Goal: Task Accomplishment & Management: Complete application form

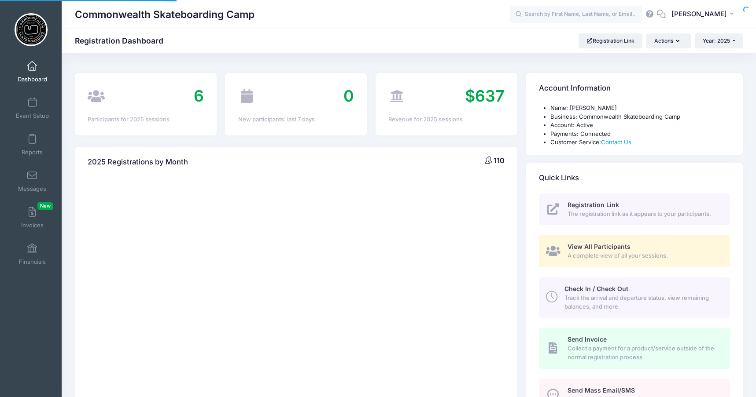
select select
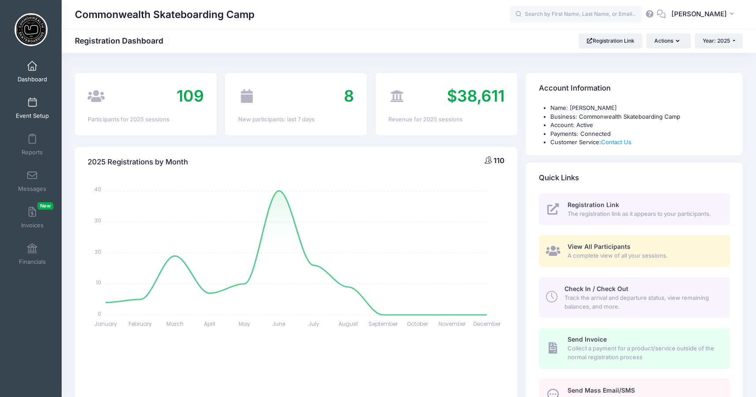
click at [23, 100] on link "Event Setup" at bounding box center [32, 108] width 42 height 31
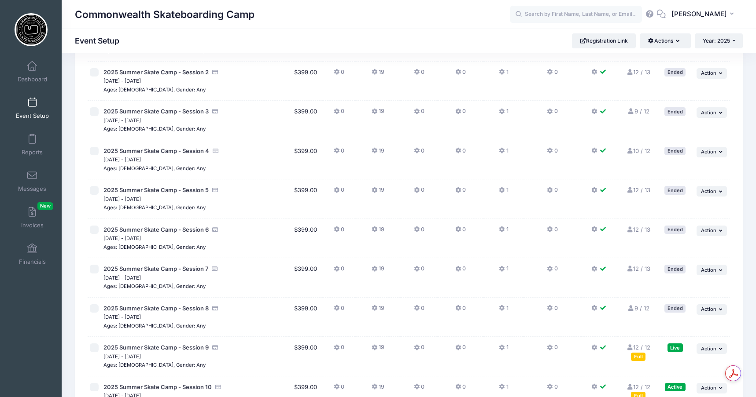
scroll to position [231, 0]
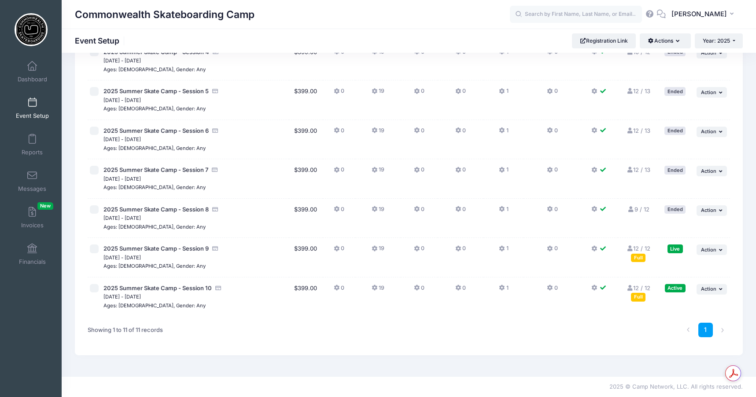
click at [643, 286] on link "12 / 12 Full" at bounding box center [638, 293] width 24 height 16
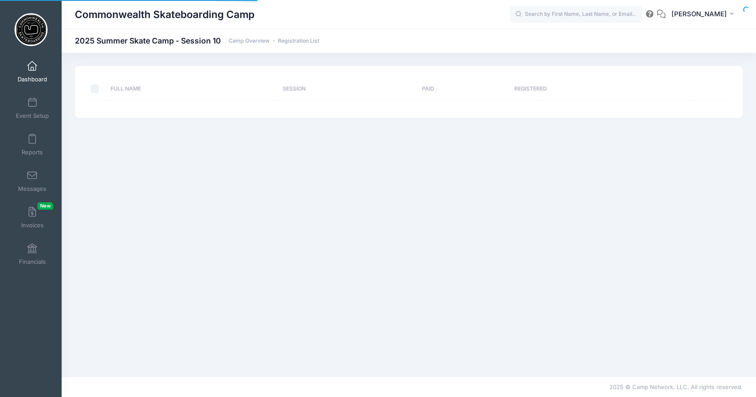
select select "10"
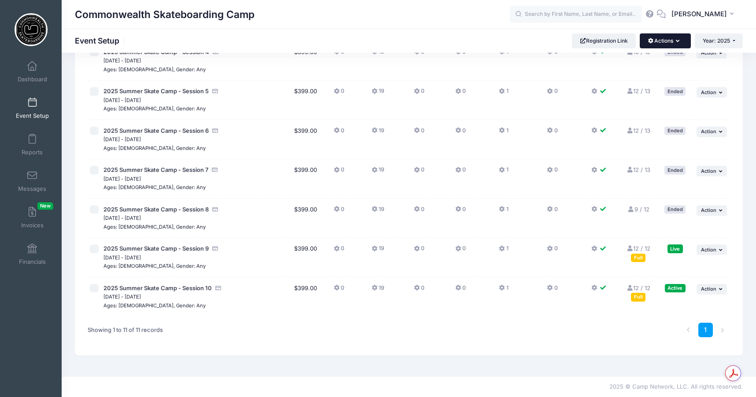
click at [674, 37] on button "Actions" at bounding box center [664, 40] width 51 height 15
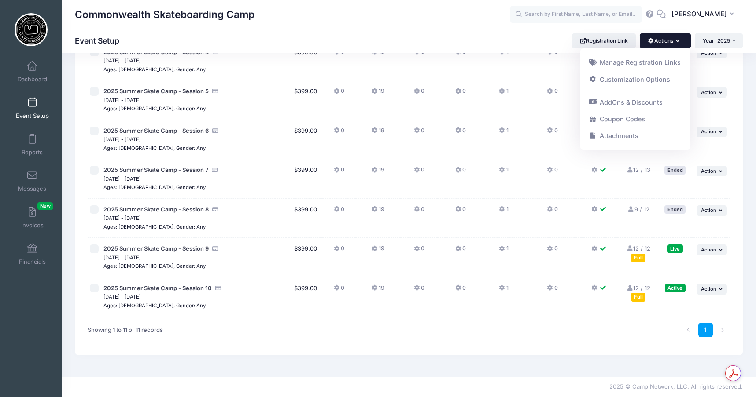
drag, startPoint x: 457, startPoint y: 36, endPoint x: 121, endPoint y: 61, distance: 336.2
click at [455, 36] on div "Commonwealth Skateboarding Camp Event Setup Registration Link Actions Manage Re…" at bounding box center [409, 40] width 694 height 15
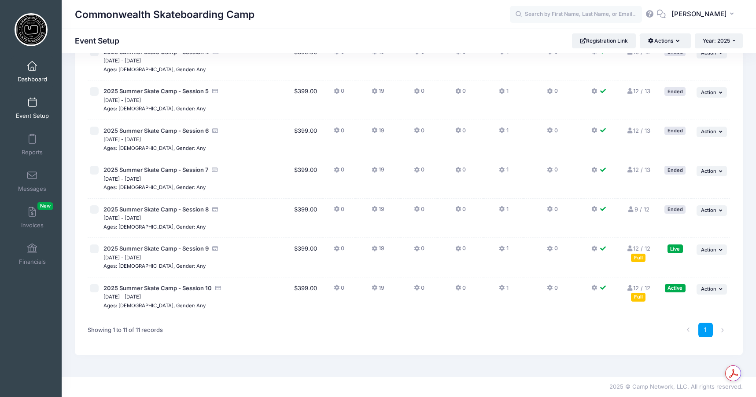
click at [32, 68] on span at bounding box center [32, 67] width 0 height 10
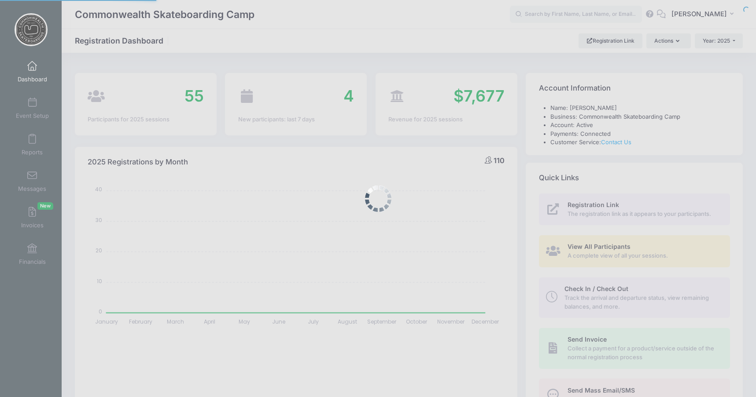
select select
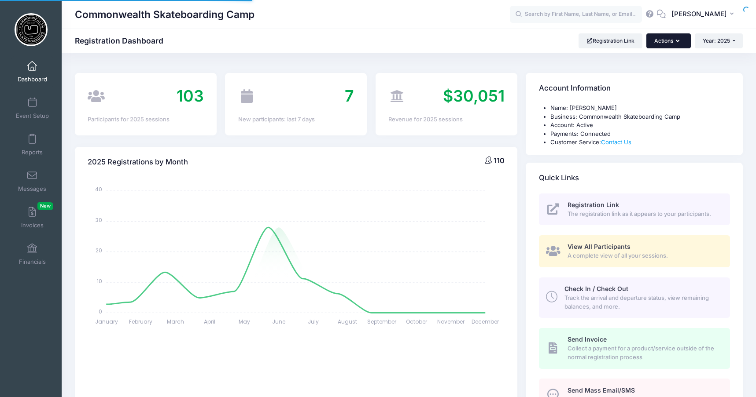
click at [663, 44] on button "Actions" at bounding box center [668, 40] width 44 height 15
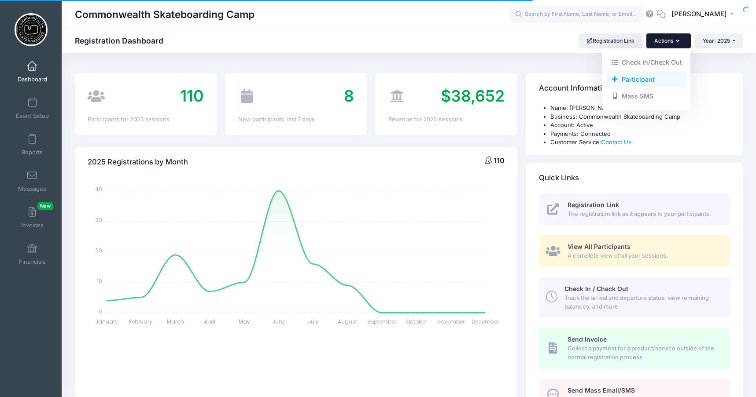
click at [645, 78] on link "Participant" at bounding box center [646, 79] width 80 height 17
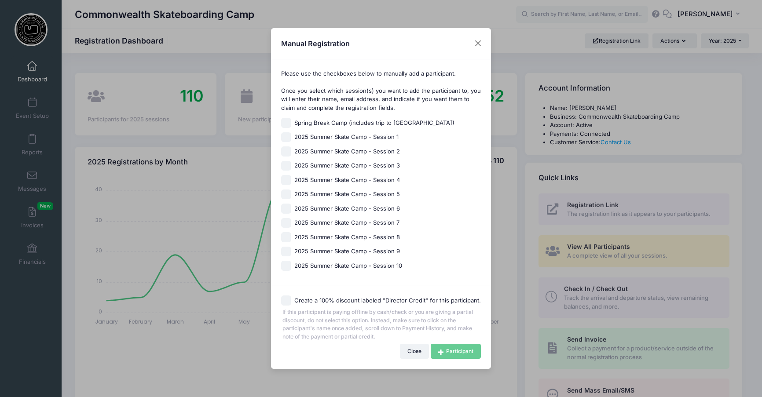
click at [287, 263] on input "2025 Summer Skate Camp - Session 10" at bounding box center [286, 266] width 10 height 10
checkbox input "true"
click at [452, 348] on link "Participant" at bounding box center [456, 351] width 50 height 15
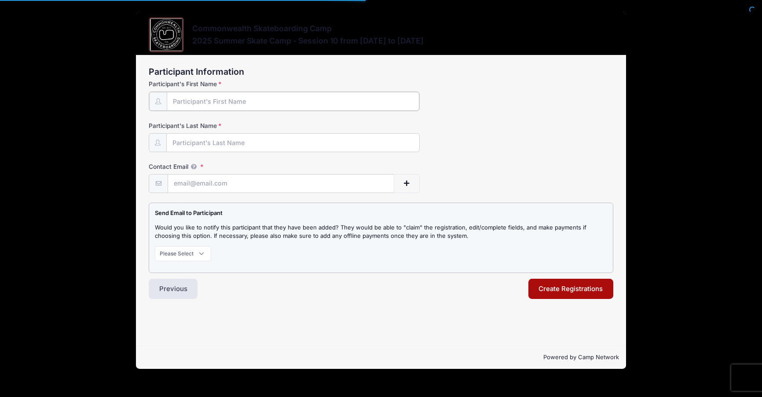
click at [224, 101] on input "Participant's First Name" at bounding box center [293, 101] width 253 height 19
click at [224, 102] on input "Participant's First Name" at bounding box center [293, 101] width 253 height 19
click at [232, 100] on input "Participant's First Name" at bounding box center [293, 101] width 253 height 19
type input "Hudson"
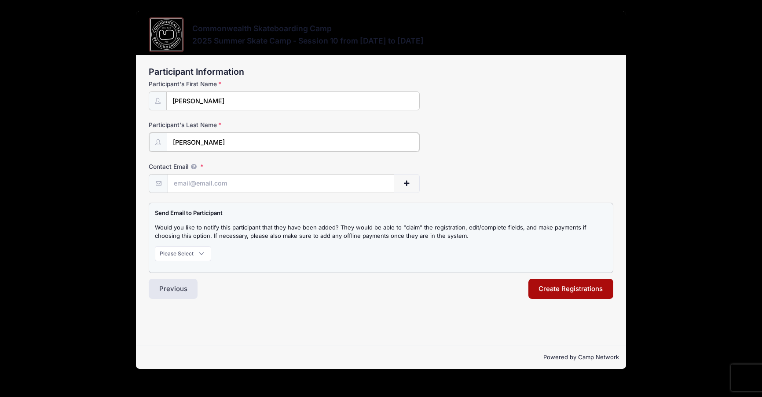
type input "Olin"
paste input "ted@prostportland.com"
type input "ted@prostportland.com"
click at [194, 252] on select "Please Select Don't Notify Notify" at bounding box center [183, 253] width 56 height 15
select select "1"
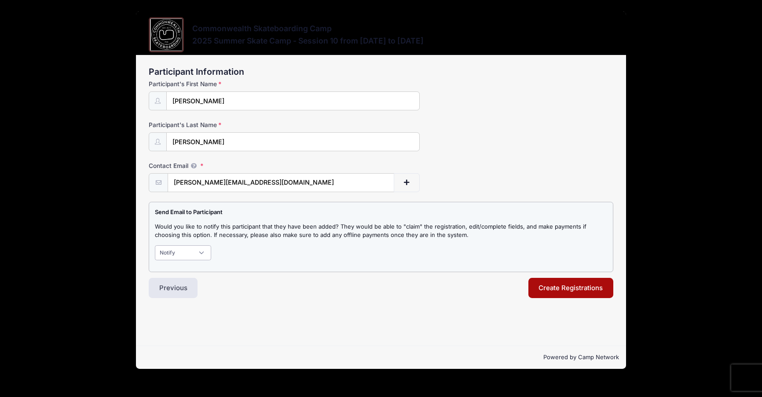
click at [155, 246] on select "Please Select Don't Notify Notify" at bounding box center [183, 253] width 56 height 15
click at [539, 287] on button "Create Registrations" at bounding box center [571, 288] width 85 height 20
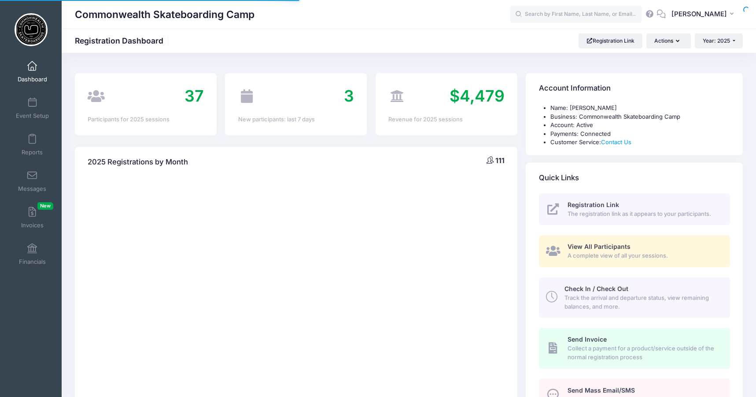
select select
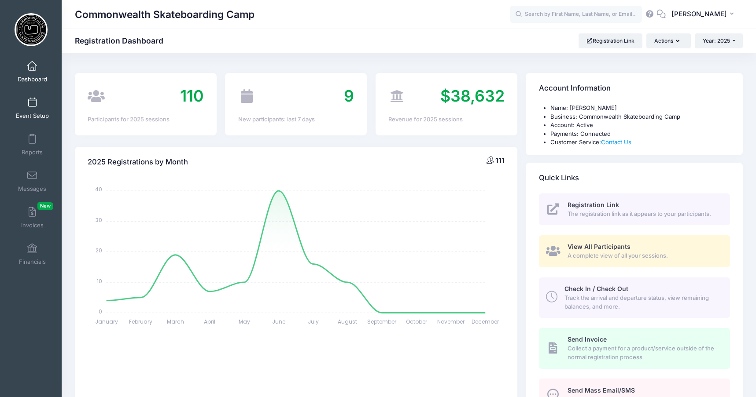
click at [32, 104] on span at bounding box center [32, 103] width 0 height 10
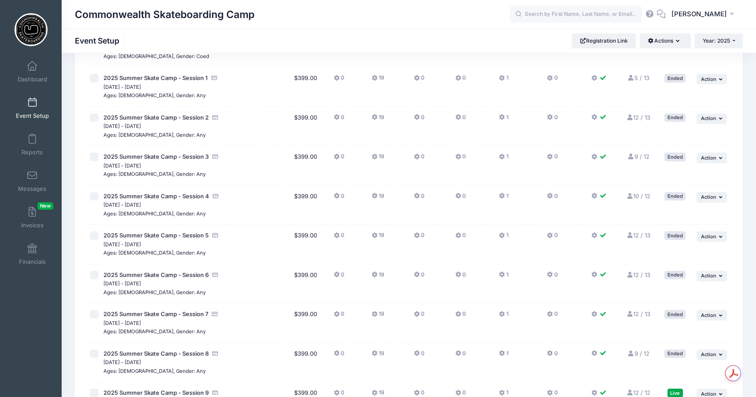
scroll to position [176, 0]
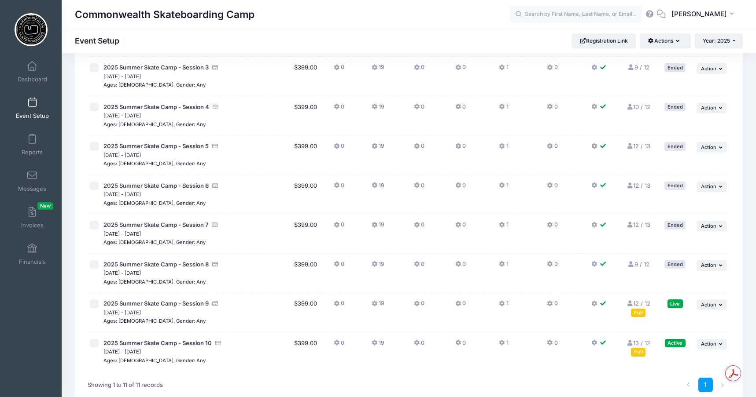
click at [643, 340] on link "13 / 12 Full" at bounding box center [638, 348] width 24 height 16
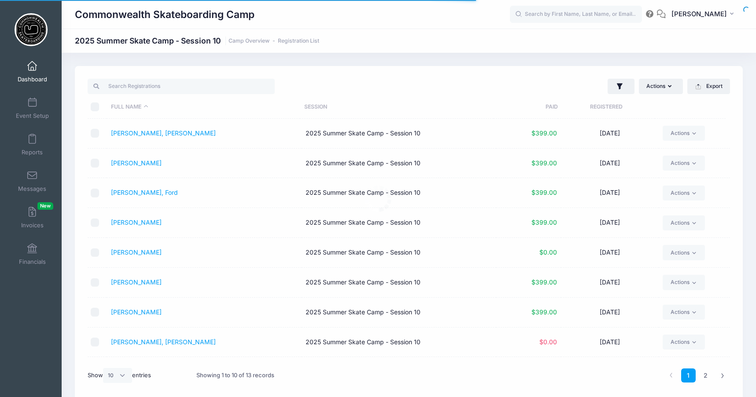
select select "10"
click at [133, 341] on link "[PERSON_NAME], [PERSON_NAME]" at bounding box center [163, 341] width 105 height 7
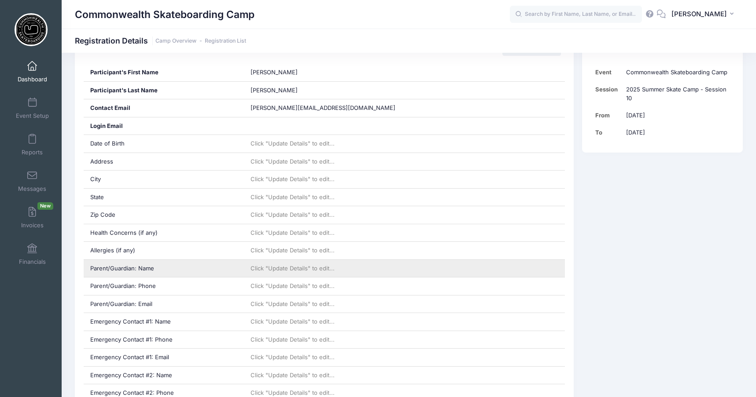
scroll to position [396, 0]
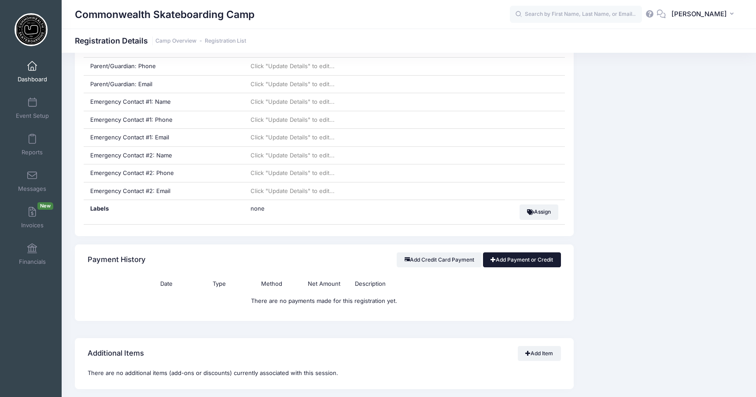
click at [501, 261] on link "Add Payment or Credit" at bounding box center [522, 260] width 78 height 15
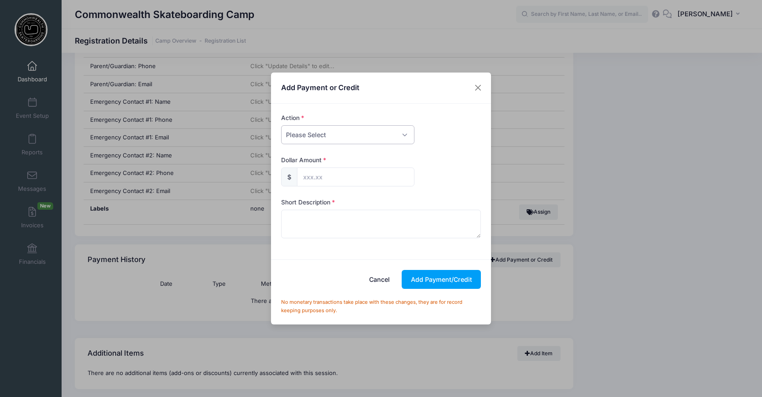
click at [318, 132] on select "Please Select Payment Credit Refund (Offline)" at bounding box center [347, 134] width 133 height 19
select select "credit"
click at [281, 125] on select "Please Select Payment Credit Refund (Offline)" at bounding box center [347, 134] width 133 height 19
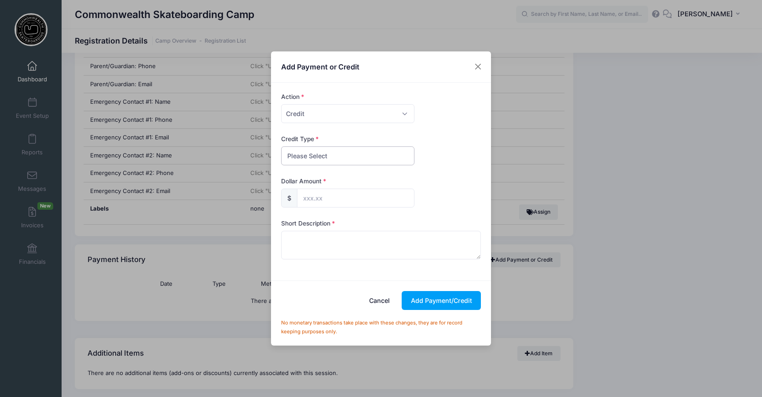
click at [320, 154] on select "Please Select Discount Scholarship Other" at bounding box center [347, 156] width 133 height 19
select select "discount"
click at [281, 147] on select "Please Select Discount Scholarship Other" at bounding box center [347, 156] width 133 height 19
click at [325, 200] on input "text" at bounding box center [355, 198] width 117 height 19
type input "100.00"
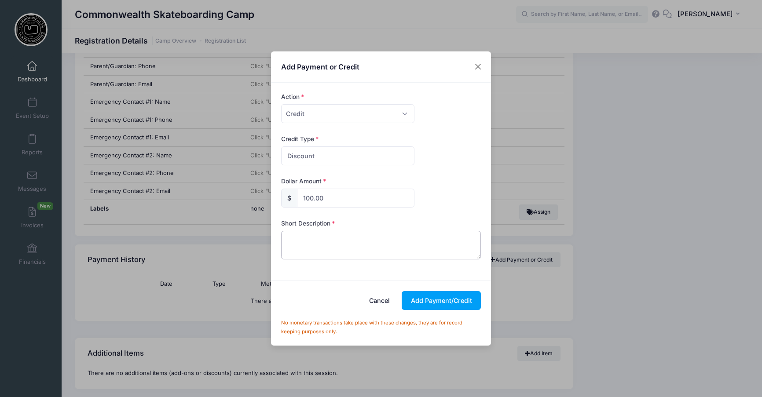
click at [309, 253] on textarea at bounding box center [381, 245] width 200 height 28
type textarea "Can't attend Monday"
click at [426, 297] on button "Add Payment/Credit" at bounding box center [441, 300] width 79 height 19
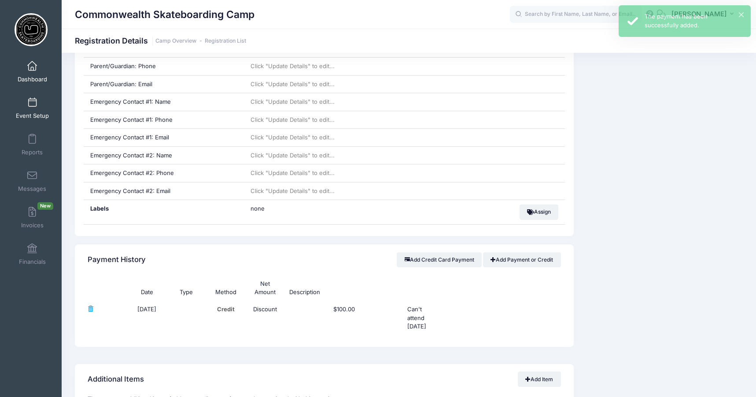
click at [24, 102] on link "Event Setup" at bounding box center [32, 108] width 42 height 31
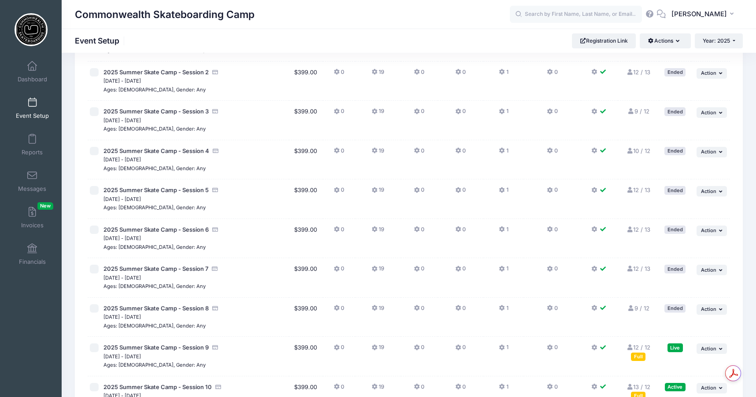
scroll to position [220, 0]
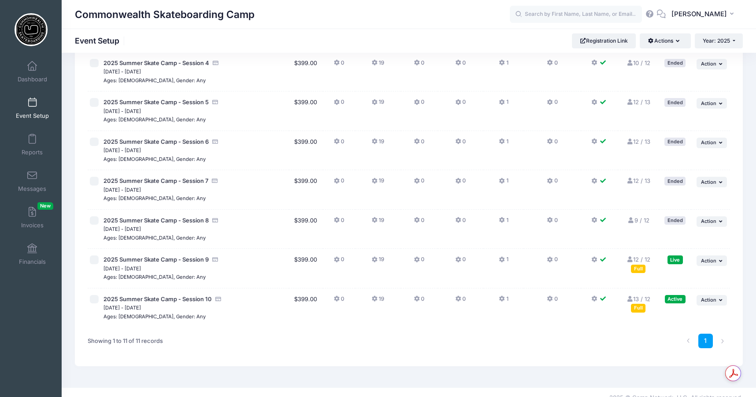
click at [642, 300] on link "13 / 12 Full" at bounding box center [638, 304] width 24 height 16
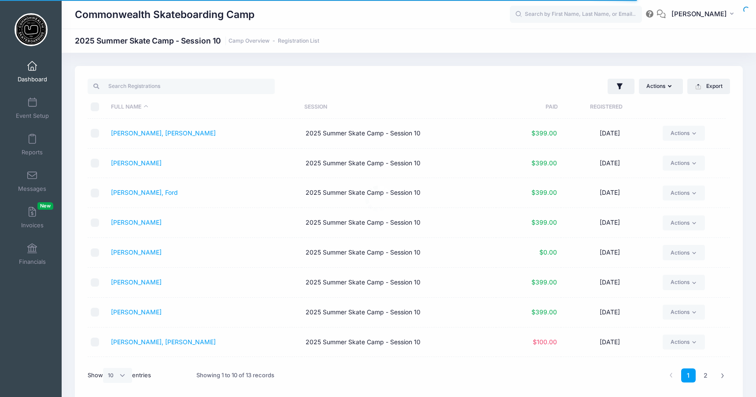
select select "10"
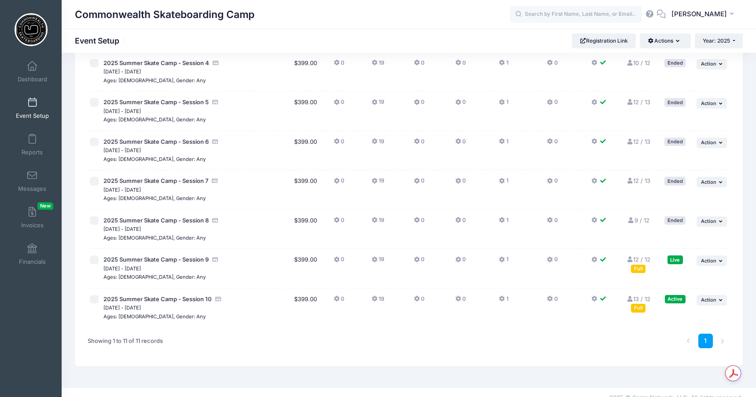
click at [727, 297] on td "... Action Resume Session Pause Session Edit Session Duplicate Session Assign F…" at bounding box center [710, 308] width 39 height 39
click at [711, 301] on span "Action" at bounding box center [708, 300] width 15 height 6
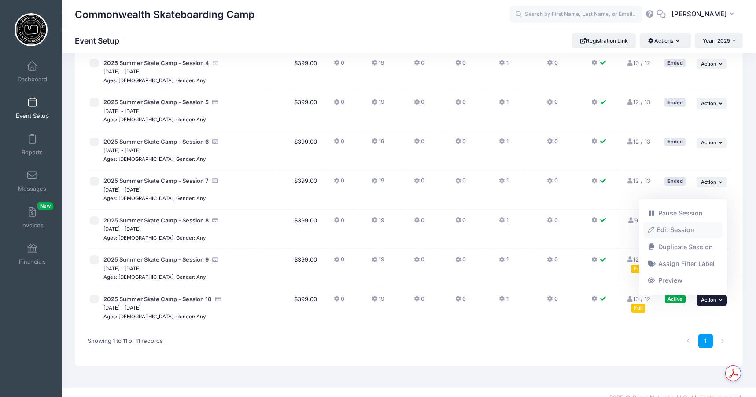
click at [691, 230] on link "Edit Session" at bounding box center [683, 230] width 80 height 17
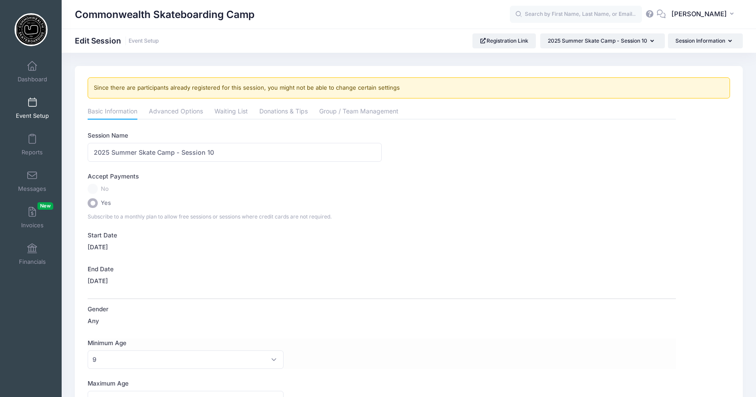
scroll to position [176, 0]
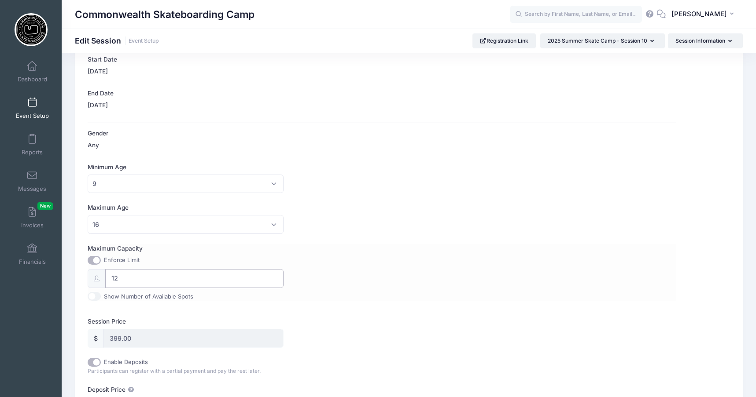
click at [151, 279] on input "12" at bounding box center [194, 278] width 178 height 19
type input "13"
click at [400, 212] on div "Maximum Age No Maximum 1 2 3 4 5 6 7 8 9 10 11 12 13 14 15 16 17 18 19 20 21 22…" at bounding box center [381, 218] width 587 height 31
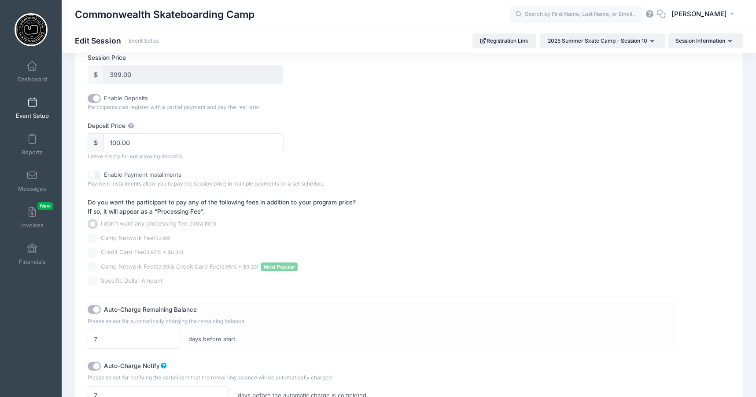
scroll to position [527, 0]
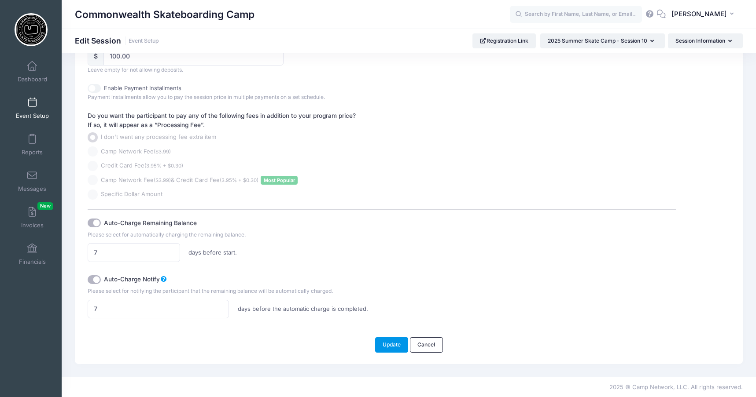
click at [397, 347] on button "Update" at bounding box center [391, 345] width 33 height 15
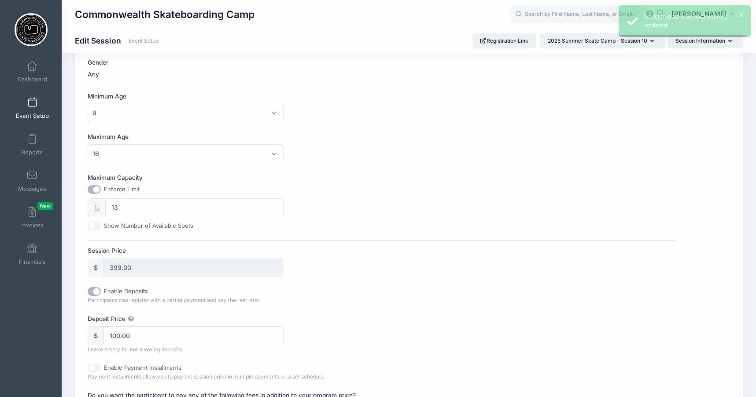
scroll to position [0, 0]
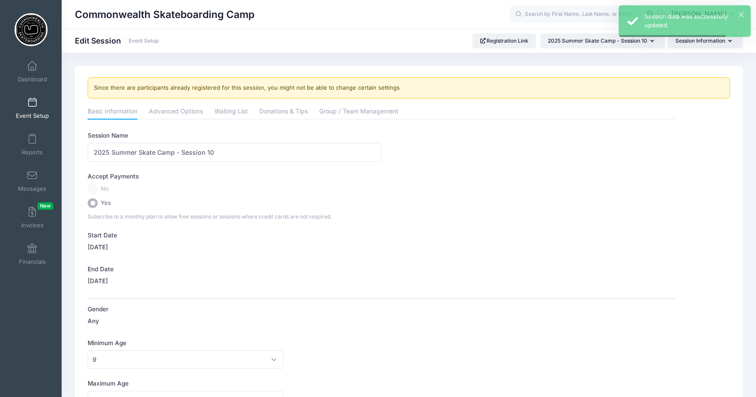
click at [32, 101] on span at bounding box center [32, 103] width 0 height 10
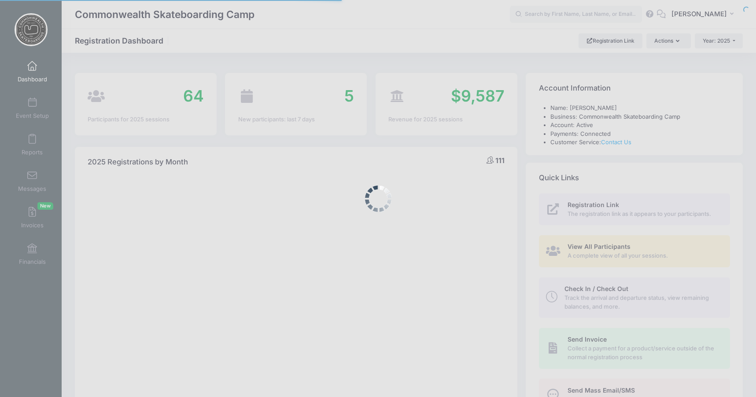
select select
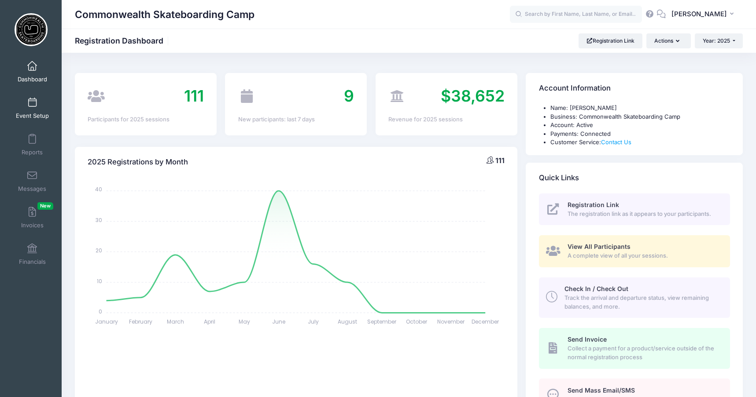
click at [32, 106] on span at bounding box center [32, 103] width 0 height 10
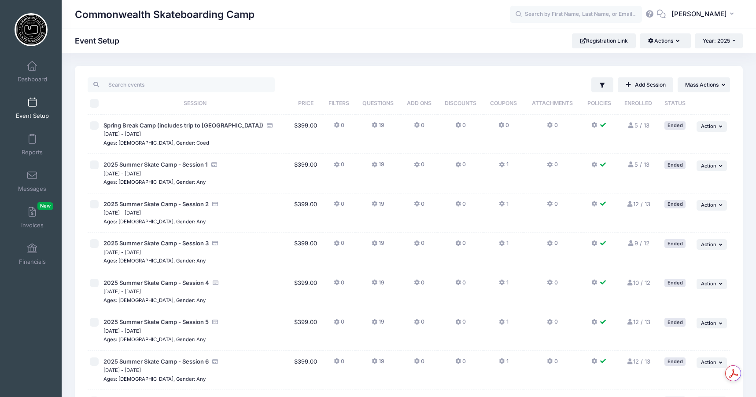
scroll to position [231, 0]
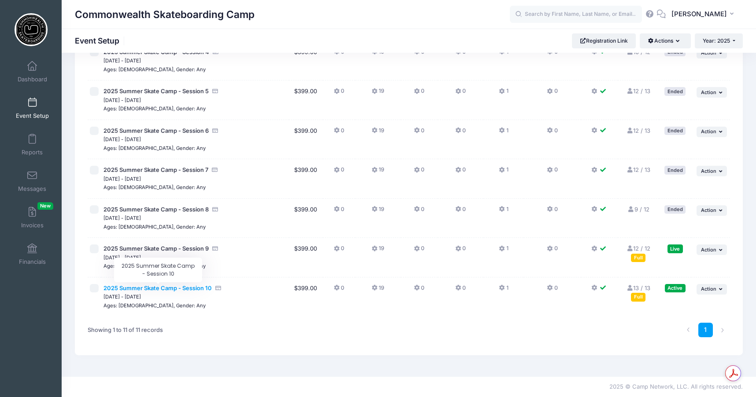
click at [189, 289] on span "2025 Summer Skate Camp - Session 10" at bounding box center [157, 288] width 108 height 7
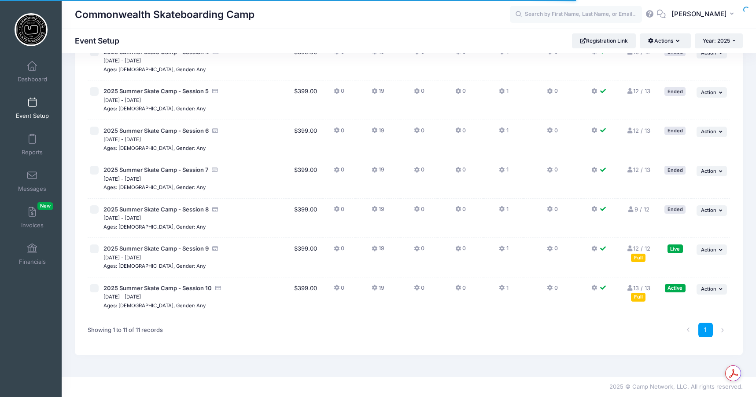
click at [643, 289] on link "13 / 13 Full" at bounding box center [638, 293] width 24 height 16
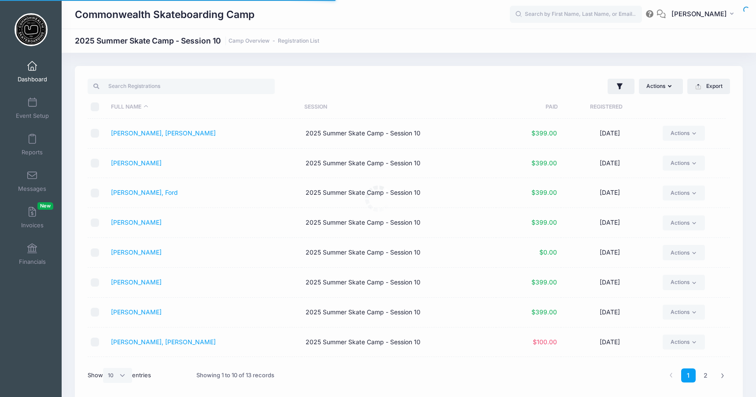
select select "10"
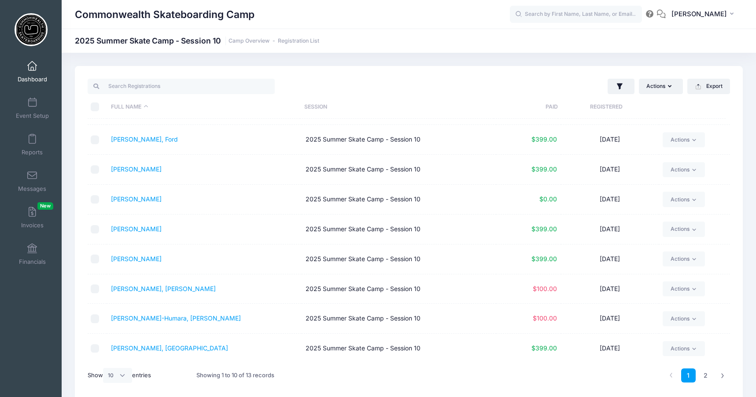
scroll to position [55, 0]
click at [147, 288] on link "[PERSON_NAME], [PERSON_NAME]" at bounding box center [163, 287] width 105 height 7
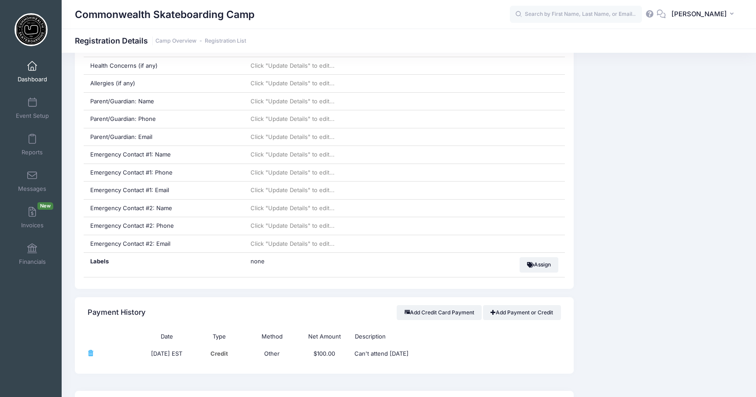
scroll to position [264, 0]
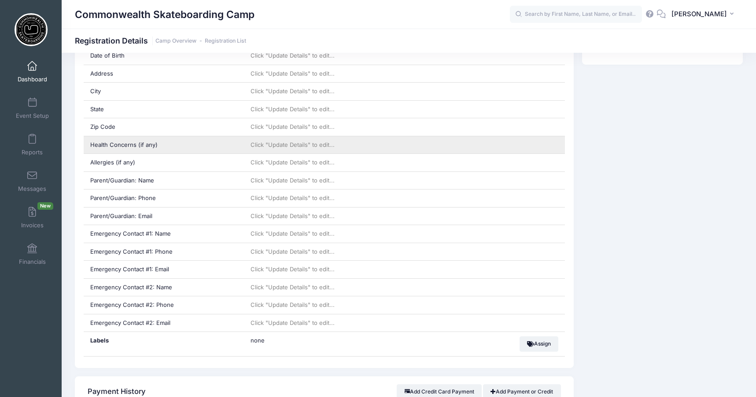
click at [225, 147] on div "Health Concerns (if any)" at bounding box center [164, 145] width 161 height 18
click at [269, 142] on span "Click "Update Details" to edit..." at bounding box center [292, 144] width 84 height 7
click at [237, 145] on div "Health Concerns (if any)" at bounding box center [164, 145] width 161 height 18
click at [289, 143] on span "Click "Update Details" to edit..." at bounding box center [292, 144] width 84 height 7
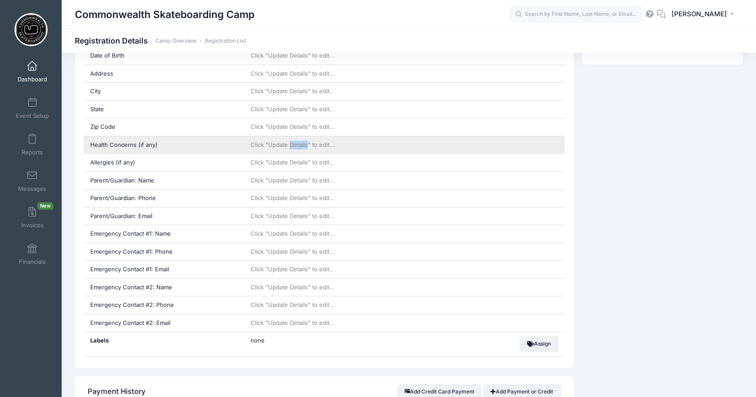
click at [289, 143] on span "Click "Update Details" to edit..." at bounding box center [292, 144] width 84 height 7
click at [325, 144] on span "Click "Update Details" to edit..." at bounding box center [292, 144] width 84 height 7
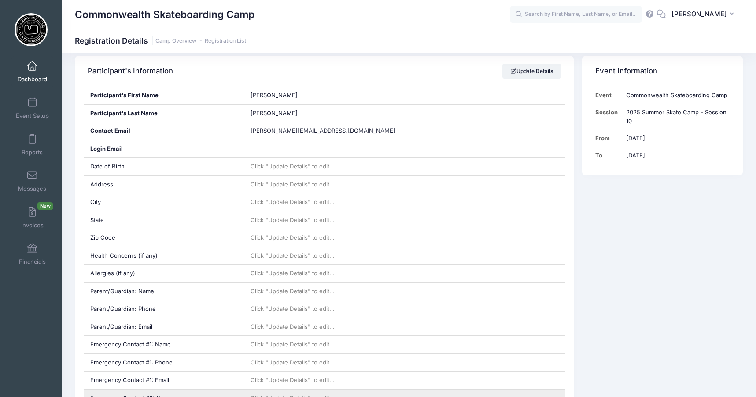
scroll to position [132, 0]
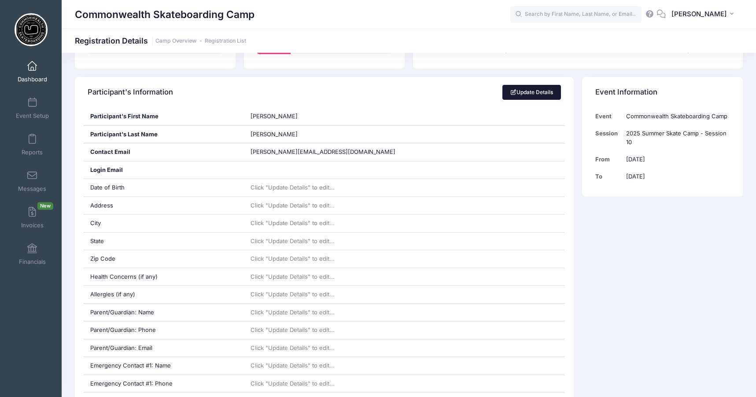
click at [538, 92] on link "Update Details" at bounding box center [531, 92] width 59 height 15
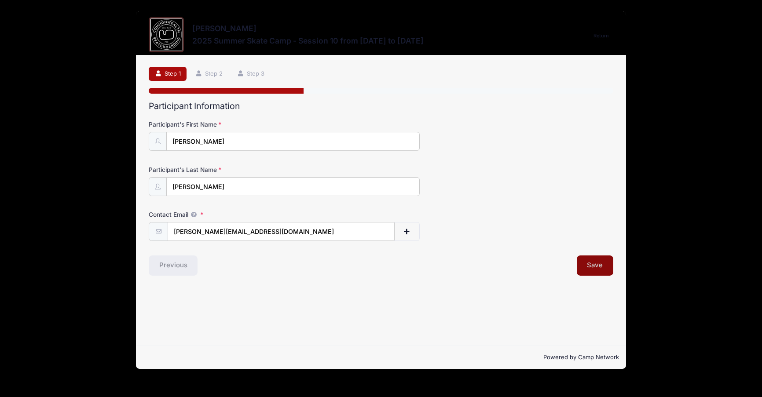
click at [593, 265] on button "Save" at bounding box center [595, 266] width 37 height 20
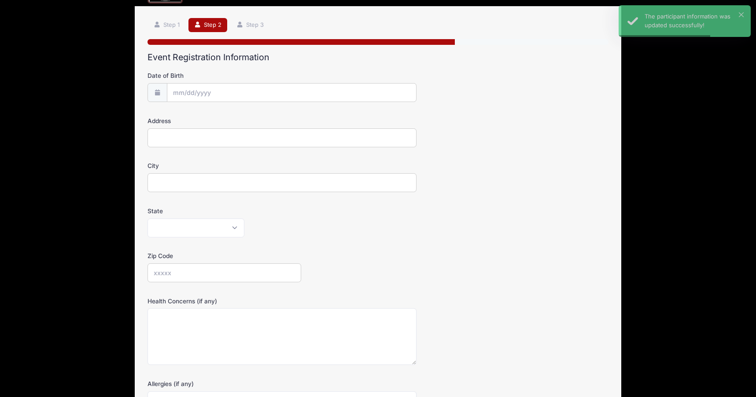
scroll to position [176, 0]
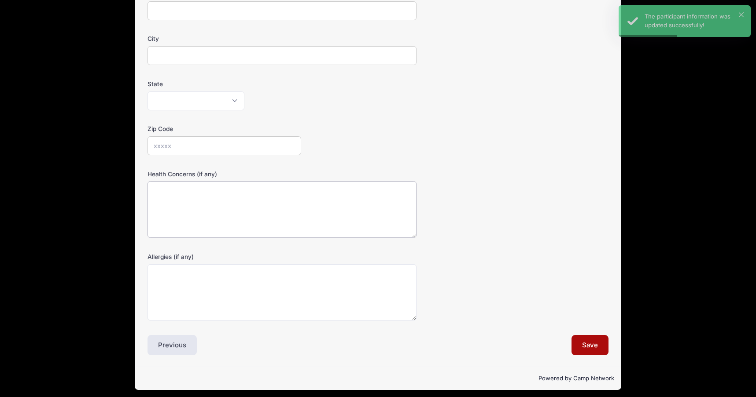
click at [216, 205] on textarea "Health Concerns (if any)" at bounding box center [281, 209] width 268 height 57
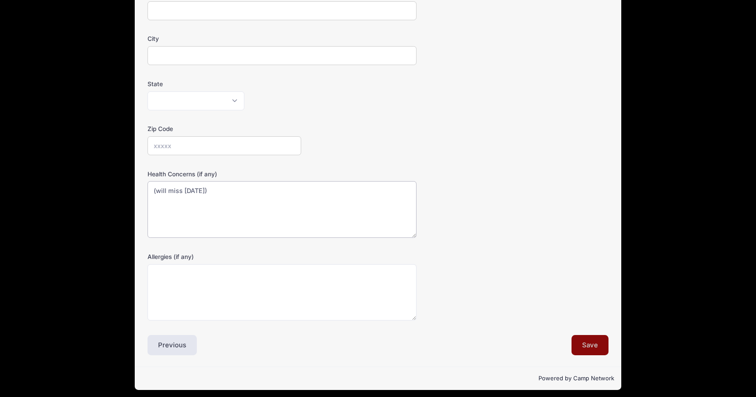
type textarea "(will miss Monday)"
click at [585, 342] on button "Save" at bounding box center [589, 345] width 37 height 20
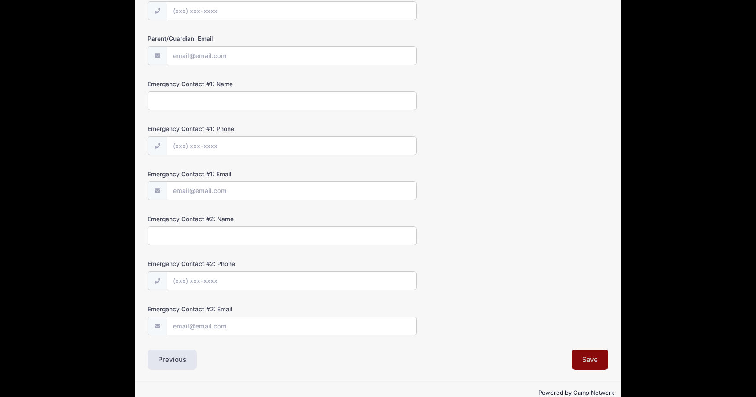
click at [592, 358] on button "Save" at bounding box center [589, 360] width 37 height 20
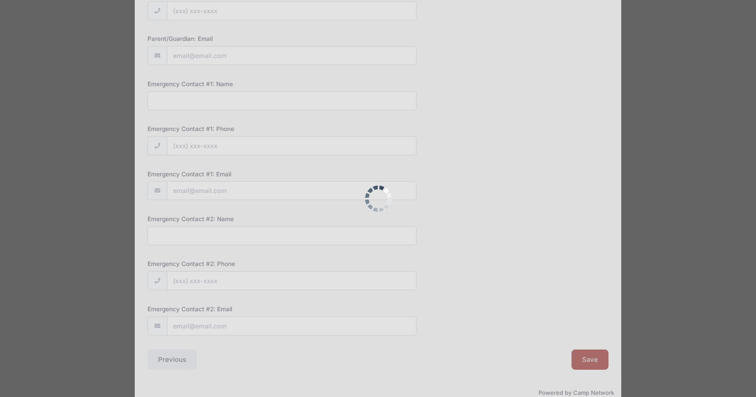
scroll to position [0, 0]
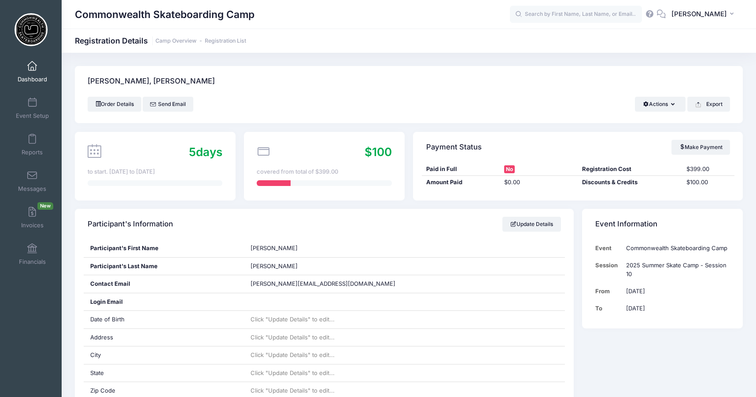
click at [188, 164] on div "5 days to start. [DATE] to [DATE]" at bounding box center [155, 166] width 161 height 69
click at [361, 11] on div "Commonwealth Skateboarding Camp" at bounding box center [292, 14] width 435 height 20
click at [32, 66] on span at bounding box center [32, 67] width 0 height 10
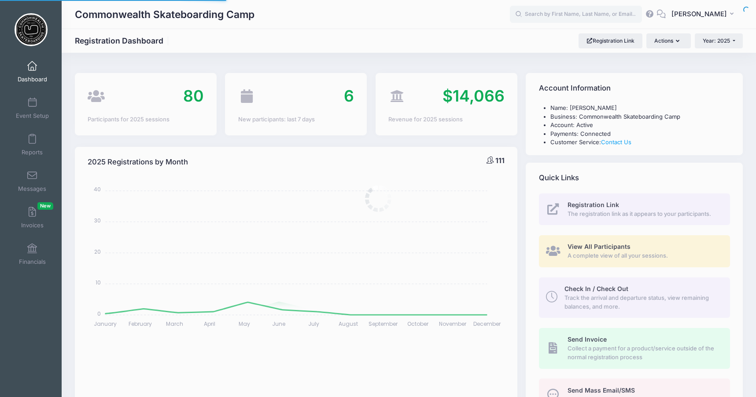
select select
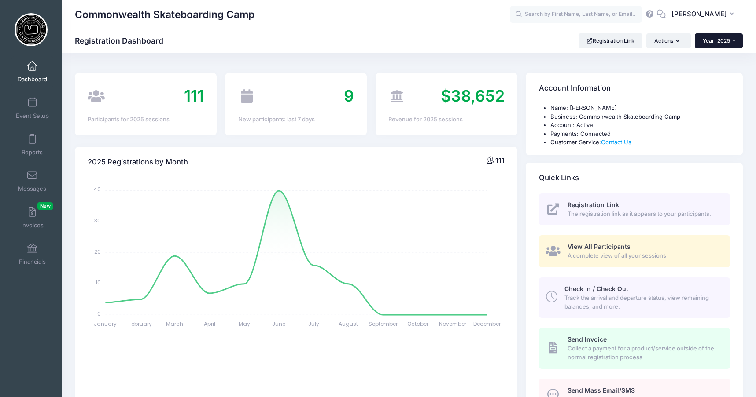
click at [726, 39] on span "Year: 2025" at bounding box center [715, 40] width 27 height 7
click at [718, 67] on link "Year: 2024" at bounding box center [722, 68] width 57 height 11
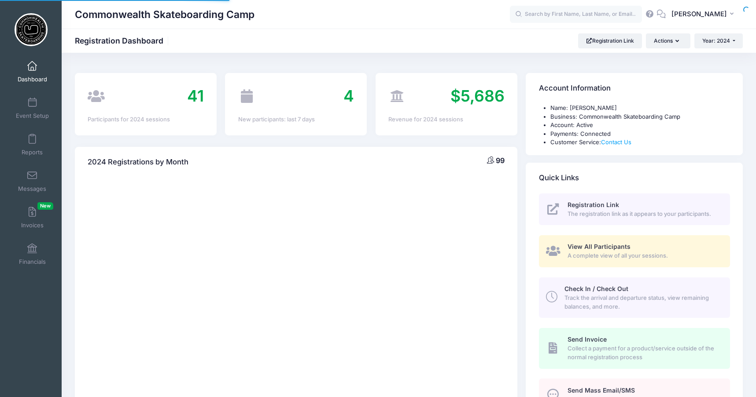
select select
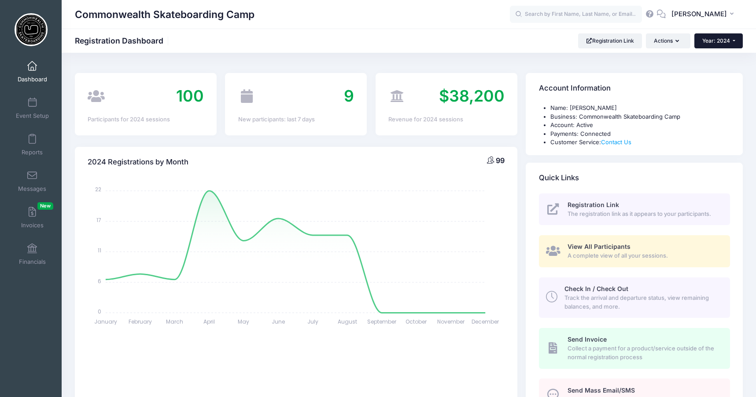
click at [720, 34] on button "Year: 2024" at bounding box center [718, 40] width 48 height 15
click at [713, 55] on link "Year: 2025" at bounding box center [722, 57] width 57 height 11
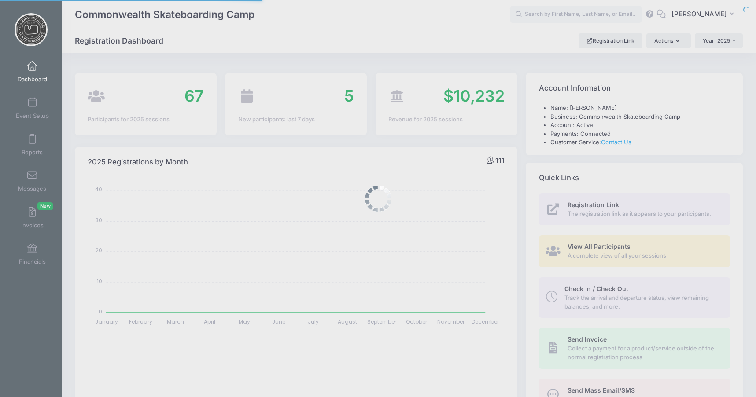
select select
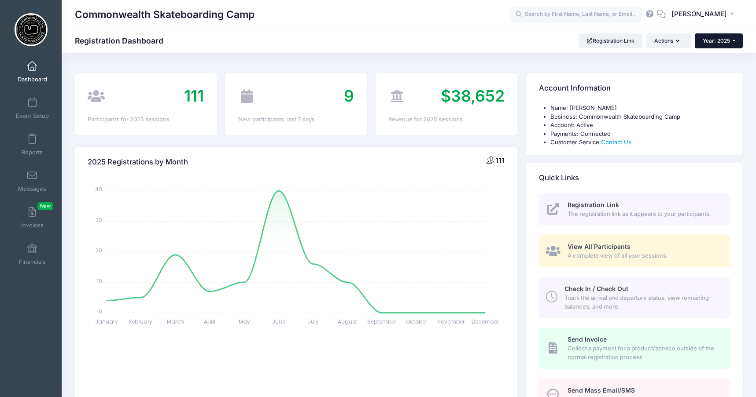
click at [727, 36] on button "Year: 2025" at bounding box center [718, 40] width 48 height 15
click at [714, 77] on link "Year: 2023" at bounding box center [722, 80] width 57 height 11
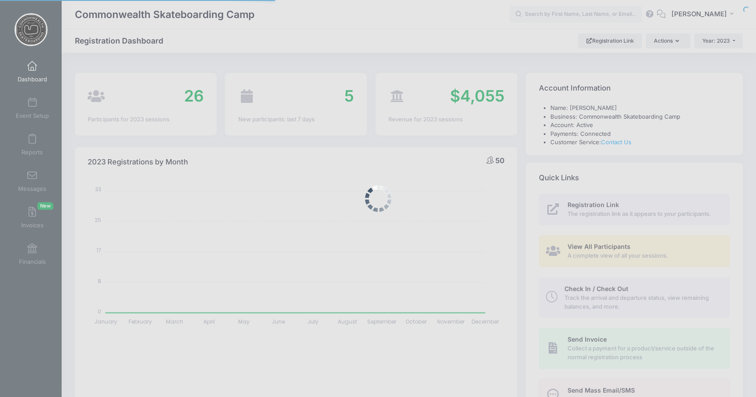
select select
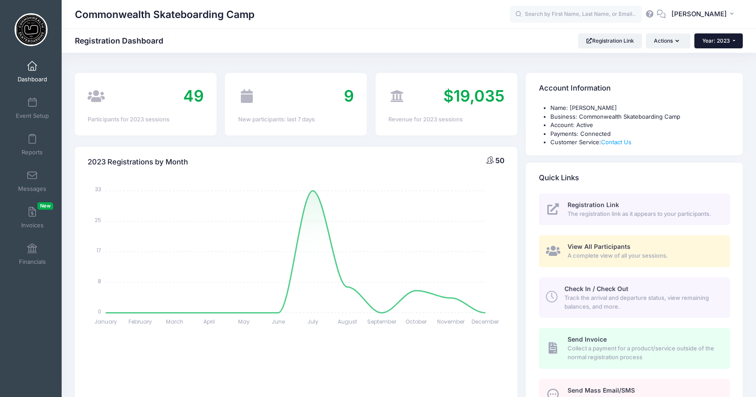
click at [725, 38] on span "Year: 2023" at bounding box center [716, 40] width 28 height 7
click at [717, 60] on link "Year: 2025" at bounding box center [722, 57] width 57 height 11
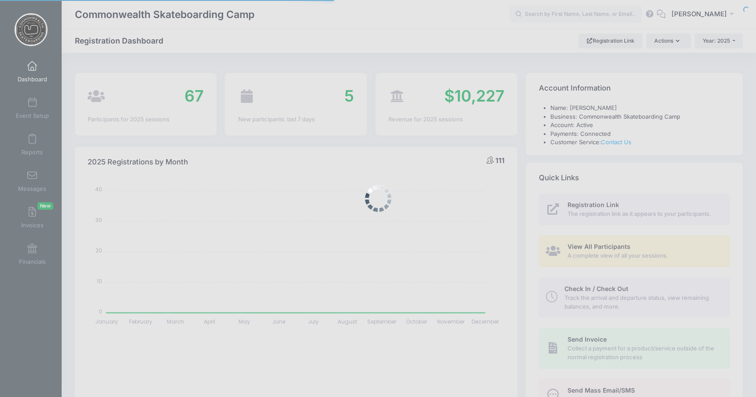
select select
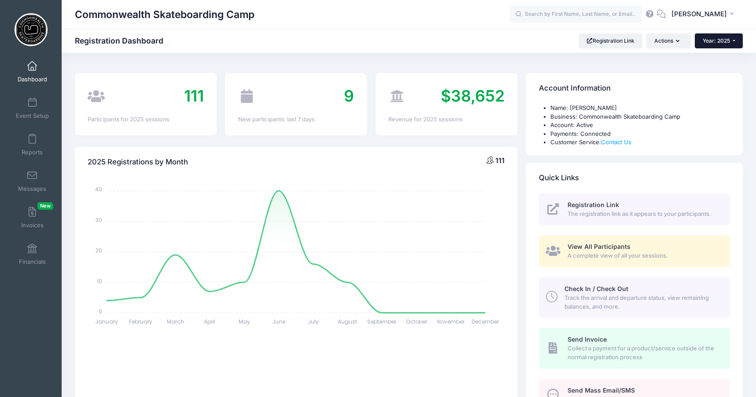
click at [719, 38] on span "Year: 2025" at bounding box center [715, 40] width 27 height 7
click at [718, 68] on link "Year: 2024" at bounding box center [722, 68] width 57 height 11
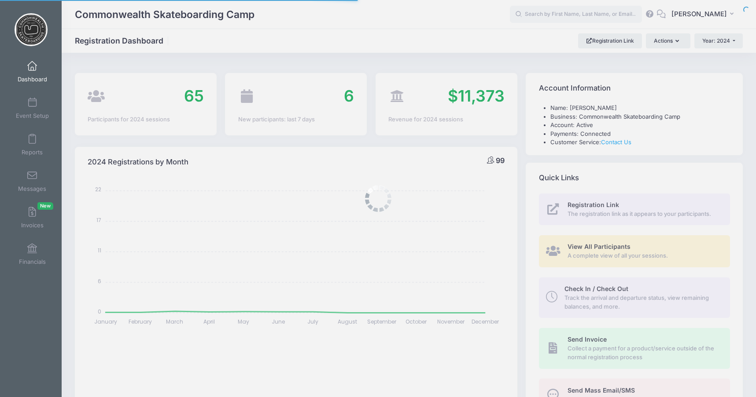
select select
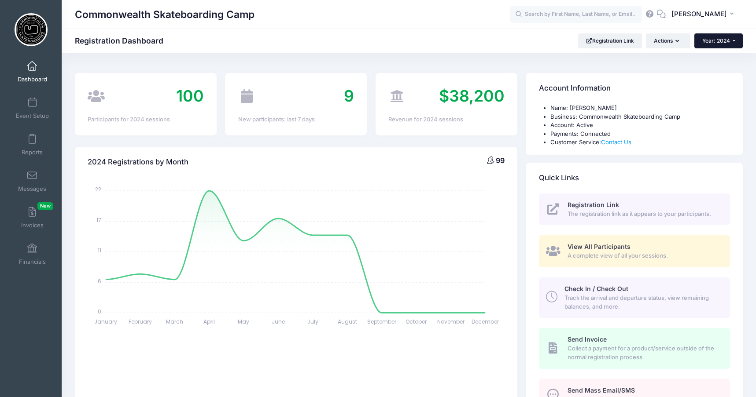
click at [718, 38] on span "Year: 2024" at bounding box center [716, 40] width 28 height 7
click at [714, 54] on link "Year: 2025" at bounding box center [722, 57] width 57 height 11
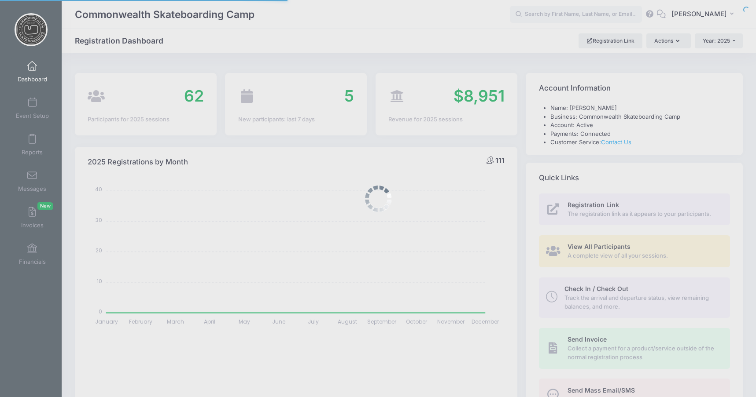
select select
